Goal: Information Seeking & Learning: Learn about a topic

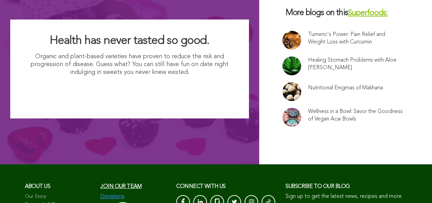
scroll to position [4564, 0]
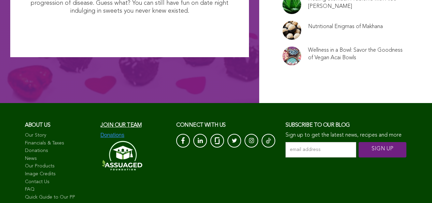
click at [35, 186] on link "FAQ" at bounding box center [59, 189] width 69 height 7
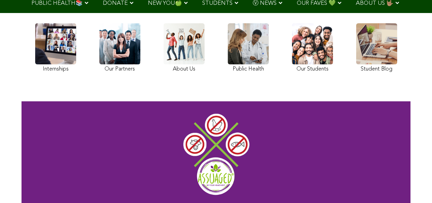
scroll to position [38, 0]
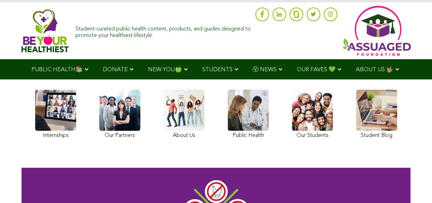
click at [148, 67] on span "NEW YOU🍏" at bounding box center [165, 70] width 34 height 6
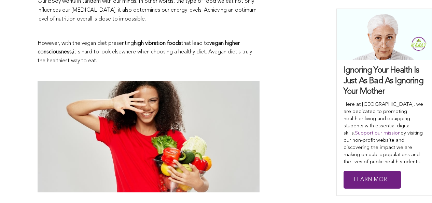
scroll to position [645, 0]
